Goal: Information Seeking & Learning: Compare options

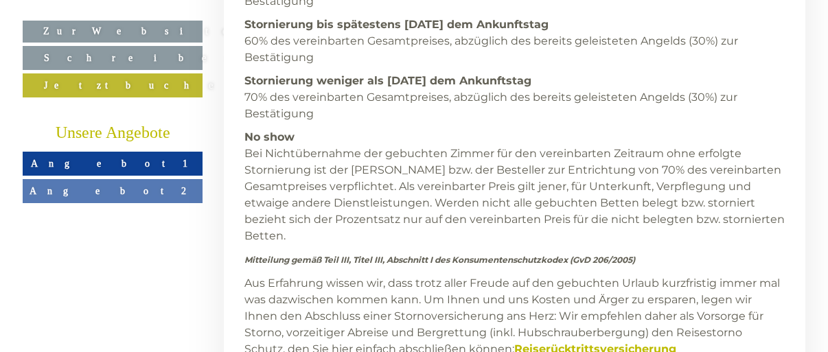
scroll to position [4805, 0]
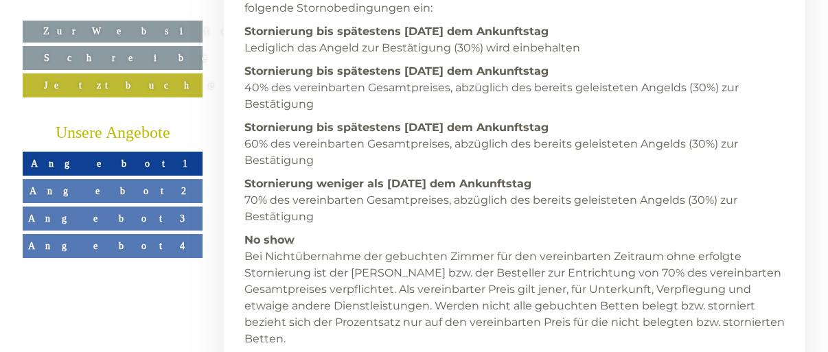
scroll to position [6407, 0]
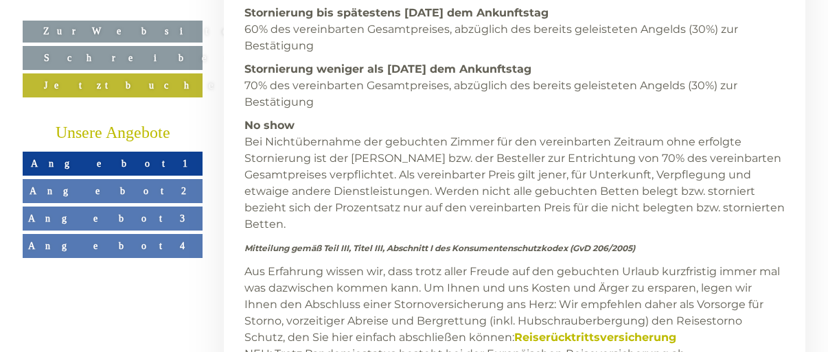
click at [162, 240] on link "Angebot 4" at bounding box center [113, 246] width 180 height 24
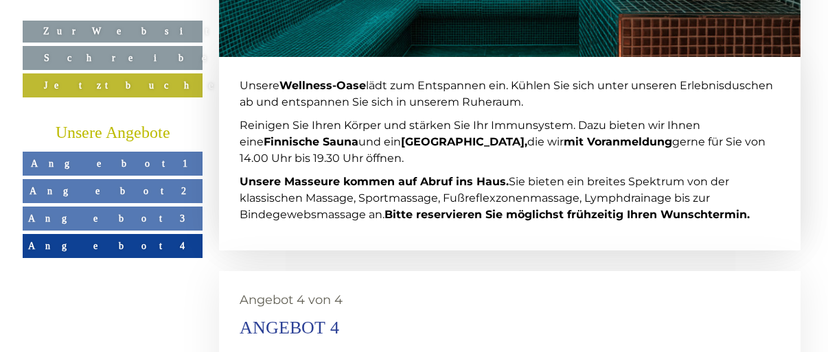
scroll to position [2699, 5]
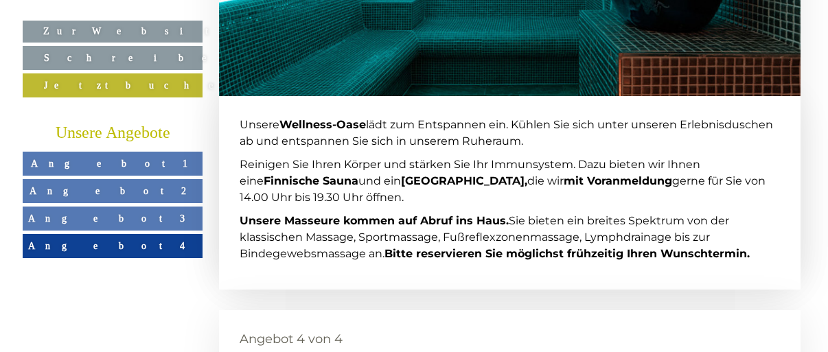
click at [130, 161] on span "Angebot 1" at bounding box center [112, 163] width 163 height 11
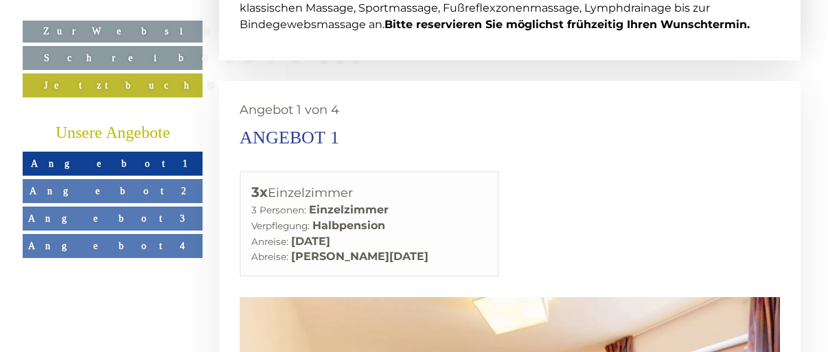
click at [148, 193] on link "Angebot 2" at bounding box center [113, 191] width 180 height 24
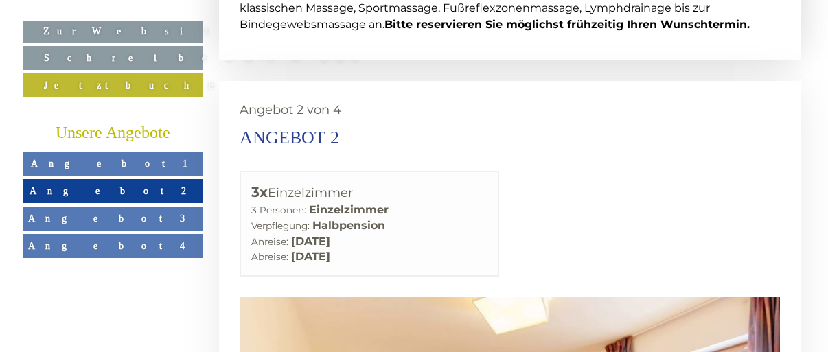
click at [151, 215] on link "Angebot 3" at bounding box center [113, 219] width 180 height 24
